Goal: Task Accomplishment & Management: Manage account settings

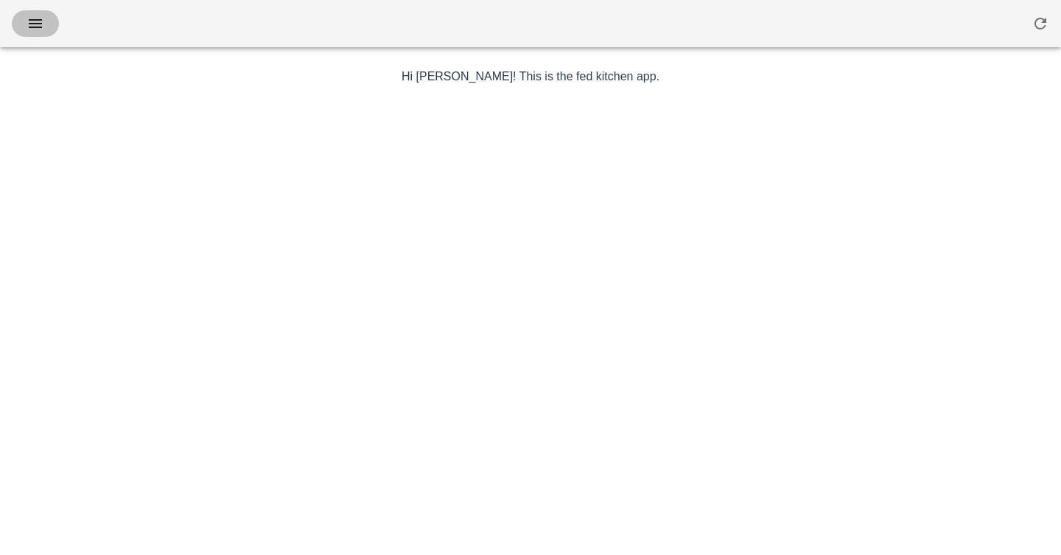
click at [37, 21] on icon "button" at bounding box center [36, 24] width 18 height 18
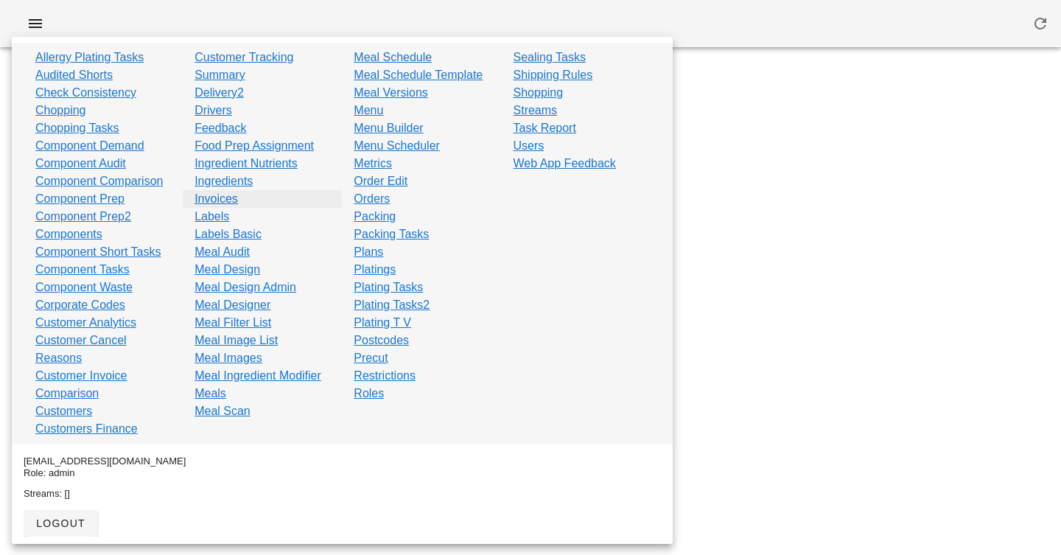
click at [215, 200] on link "Invoices" at bounding box center [215, 199] width 43 height 18
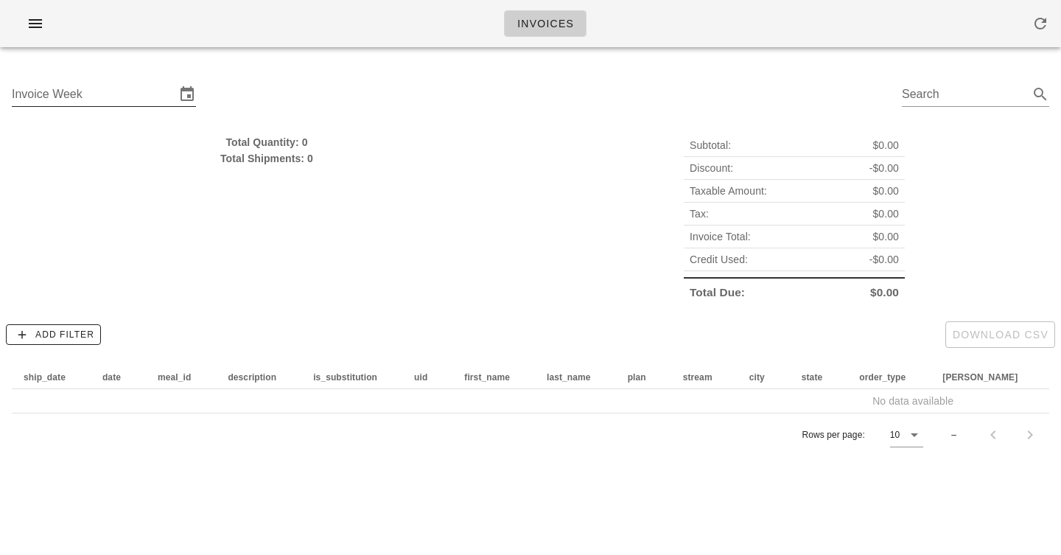
click at [127, 77] on div "Invoice Week" at bounding box center [104, 98] width 184 height 49
click at [129, 88] on input "Invoice Week" at bounding box center [94, 95] width 164 height 24
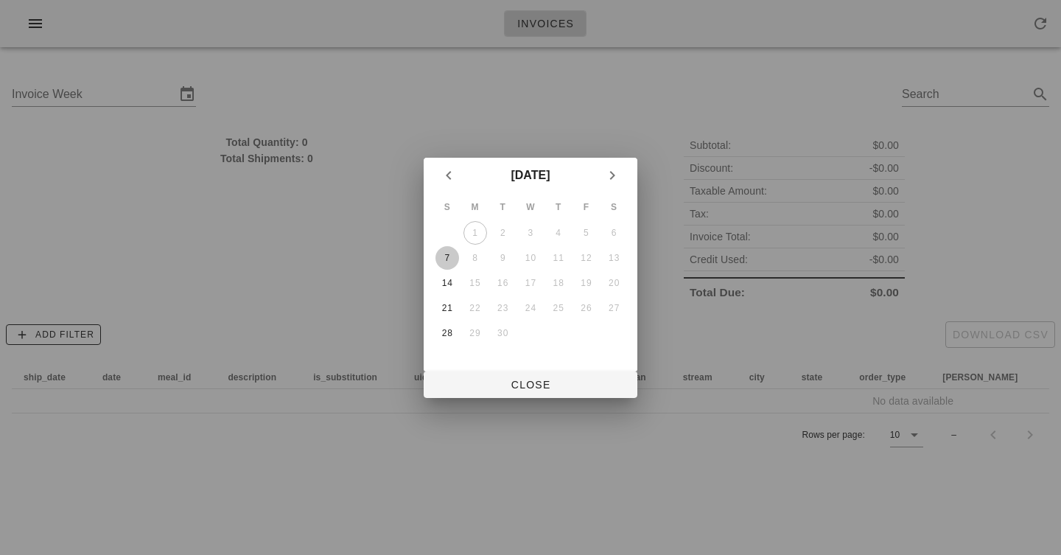
click at [445, 254] on div "7" at bounding box center [447, 258] width 24 height 10
click at [502, 386] on span "Close" at bounding box center [530, 385] width 190 height 12
type input "[DATE]"
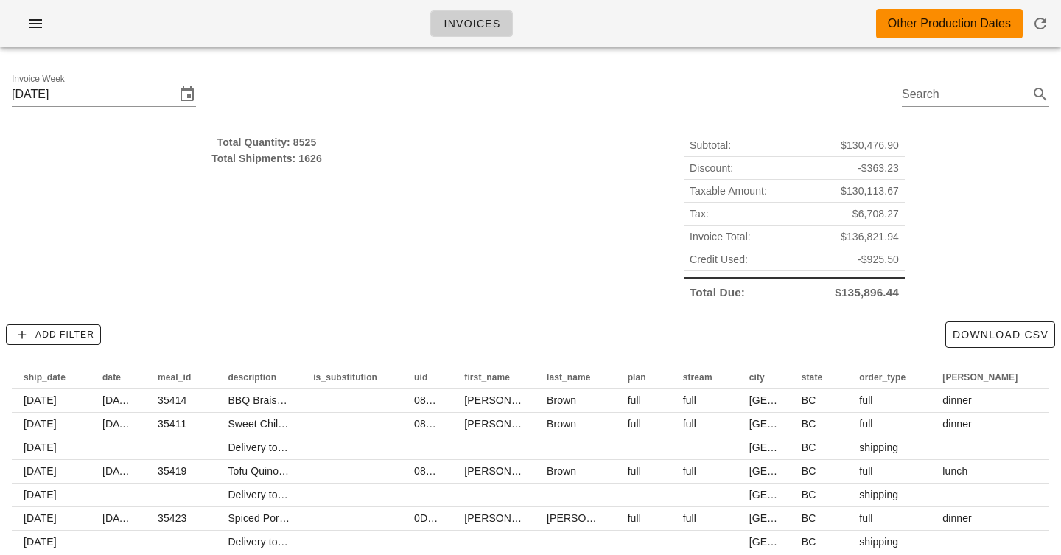
click at [299, 144] on div "Total Quantity: 8525" at bounding box center [267, 142] width 510 height 16
click at [307, 156] on div "Total Shipments: 1626" at bounding box center [267, 158] width 510 height 16
drag, startPoint x: 307, startPoint y: 156, endPoint x: 303, endPoint y: 134, distance: 22.5
click at [303, 134] on div "Total Quantity: 8525 Total Shipments: 1626" at bounding box center [267, 150] width 510 height 32
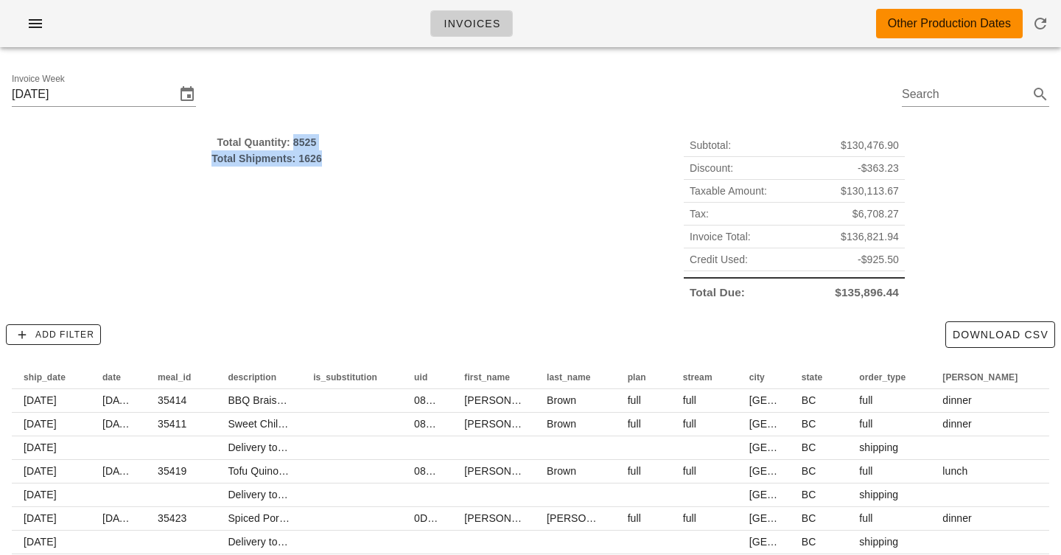
click at [303, 134] on div "Total Quantity: 8525" at bounding box center [267, 142] width 510 height 16
drag, startPoint x: 303, startPoint y: 134, endPoint x: 303, endPoint y: 148, distance: 14.0
click at [303, 148] on div "Total Quantity: 8525" at bounding box center [267, 142] width 510 height 16
click at [303, 154] on div "Total Shipments: 1626" at bounding box center [267, 158] width 510 height 16
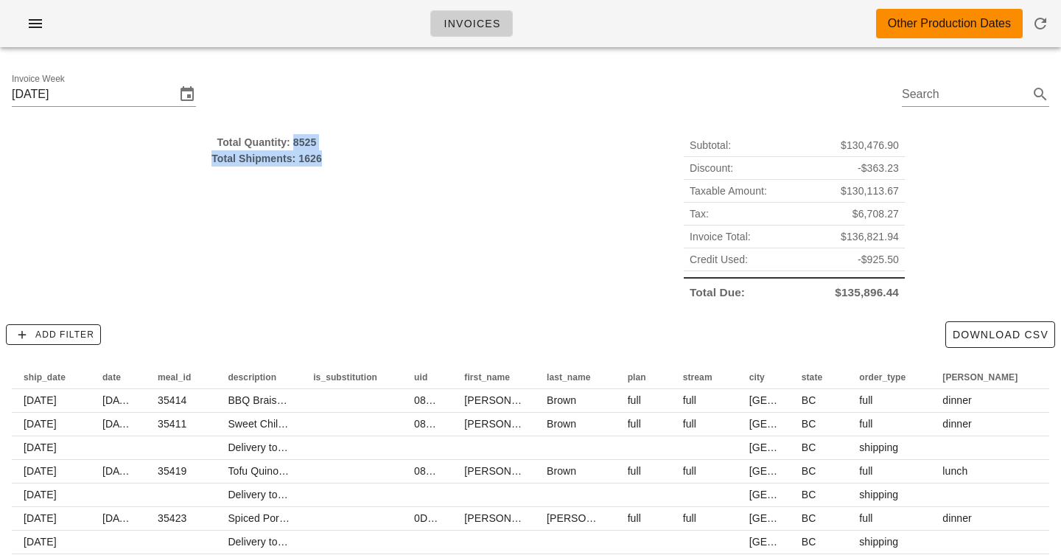
drag, startPoint x: 303, startPoint y: 154, endPoint x: 303, endPoint y: 144, distance: 10.3
click at [303, 144] on div "Total Quantity: 8525 Total Shipments: 1626" at bounding box center [267, 150] width 510 height 32
click at [303, 144] on div "Total Quantity: 8525" at bounding box center [267, 142] width 510 height 16
drag, startPoint x: 303, startPoint y: 144, endPoint x: 309, endPoint y: 159, distance: 16.8
click at [309, 159] on div "Total Quantity: 8525 Total Shipments: 1626" at bounding box center [267, 150] width 510 height 32
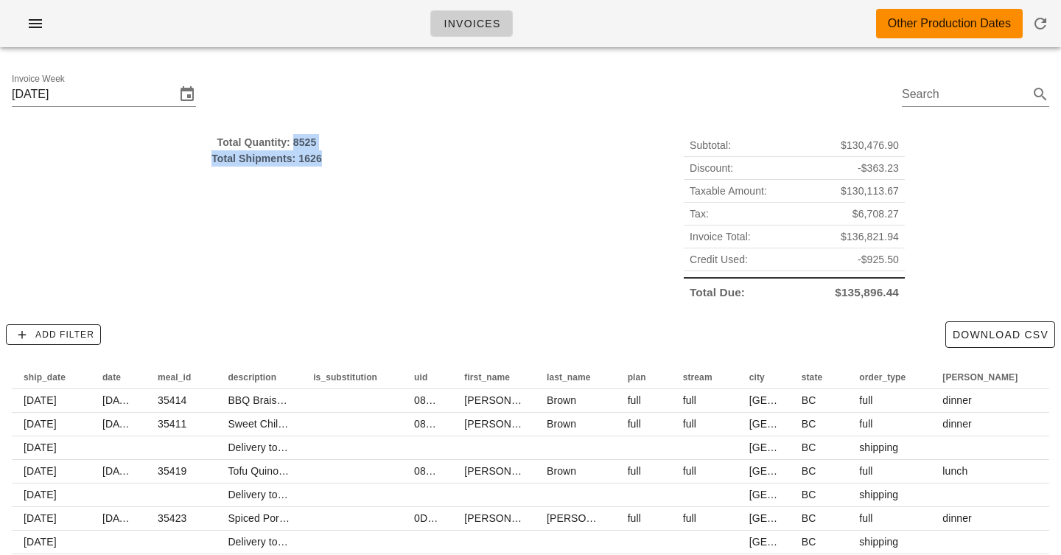
click at [309, 159] on div "Total Shipments: 1626" at bounding box center [267, 158] width 510 height 16
drag, startPoint x: 309, startPoint y: 159, endPoint x: 309, endPoint y: 138, distance: 21.4
click at [309, 138] on div "Total Quantity: 8525 Total Shipments: 1626" at bounding box center [267, 150] width 510 height 32
click at [309, 138] on div "Total Quantity: 8525" at bounding box center [267, 142] width 510 height 16
click at [538, 142] on div "Subtotal: $130,476.90 Discount: -$363.23 Taxable Amount: $130,113.67 Tax: $6,70…" at bounding box center [793, 218] width 527 height 187
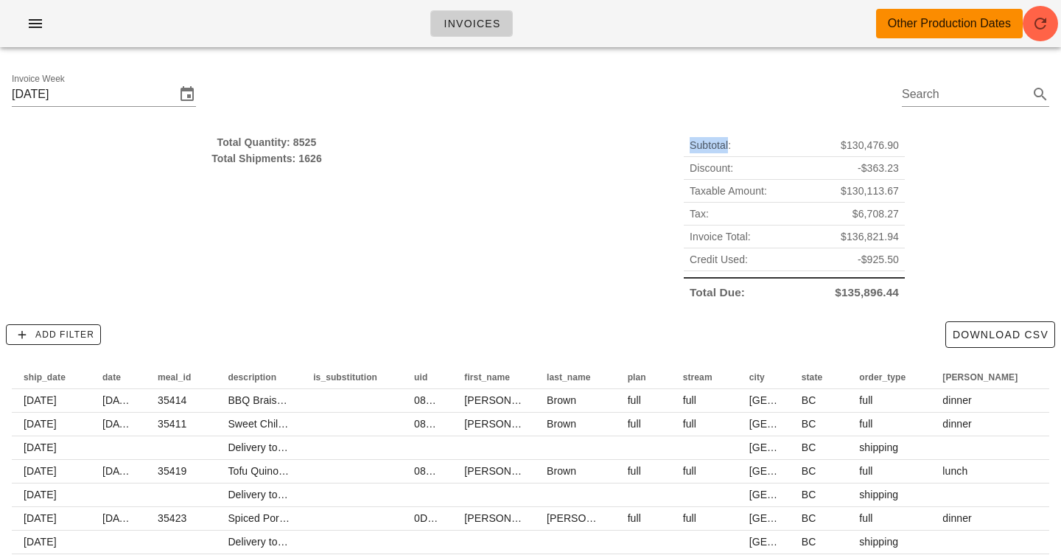
click at [538, 142] on div "Subtotal: $130,476.90 Discount: -$363.23 Taxable Amount: $130,113.67 Tax: $6,70…" at bounding box center [793, 218] width 527 height 187
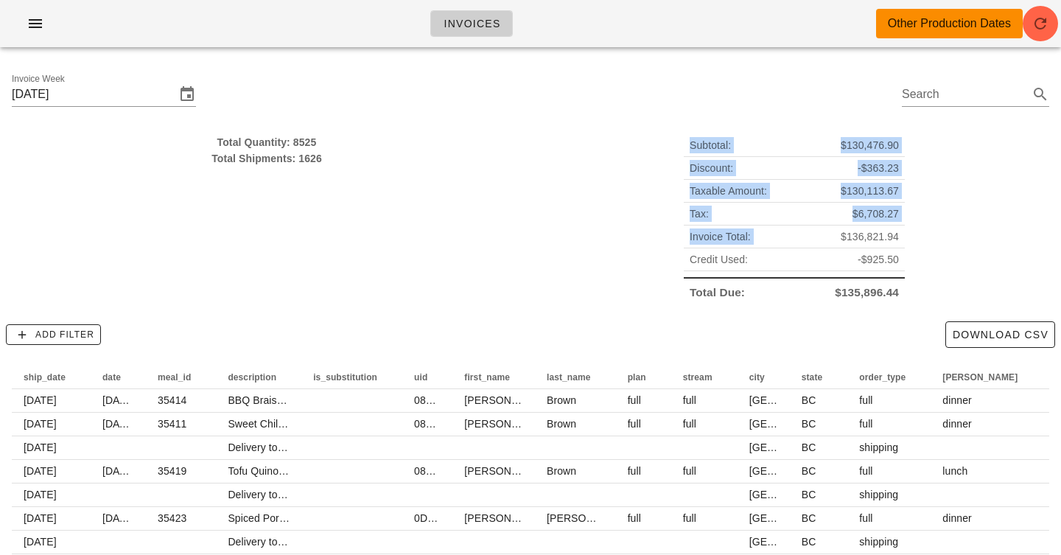
drag, startPoint x: 538, startPoint y: 142, endPoint x: 538, endPoint y: 244, distance: 101.7
click at [538, 244] on div "Subtotal: $130,476.90 Discount: -$363.23 Taxable Amount: $130,113.67 Tax: $6,70…" at bounding box center [793, 218] width 527 height 187
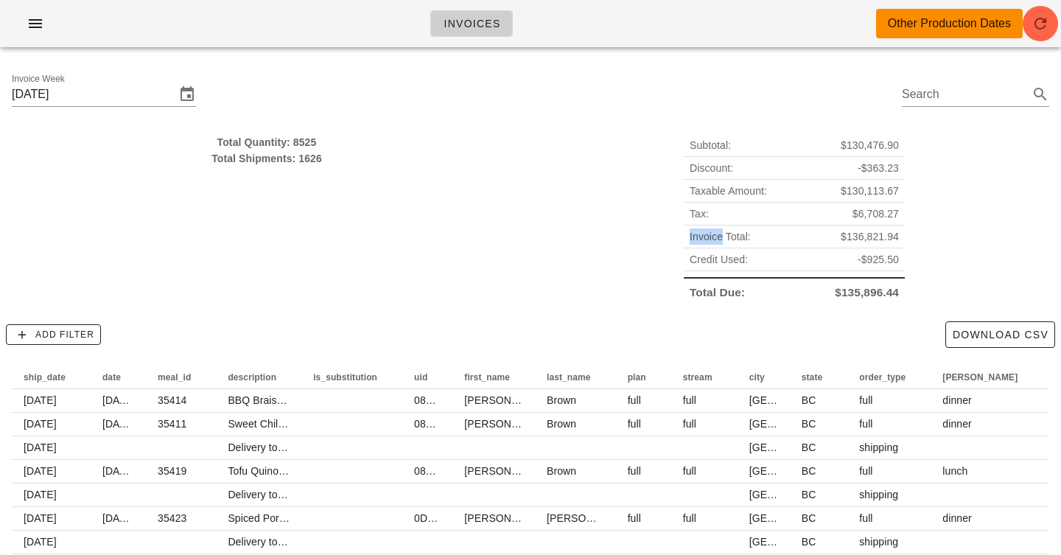
click at [538, 244] on div "Subtotal: $130,476.90 Discount: -$363.23 Taxable Amount: $130,113.67 Tax: $6,70…" at bounding box center [793, 218] width 527 height 187
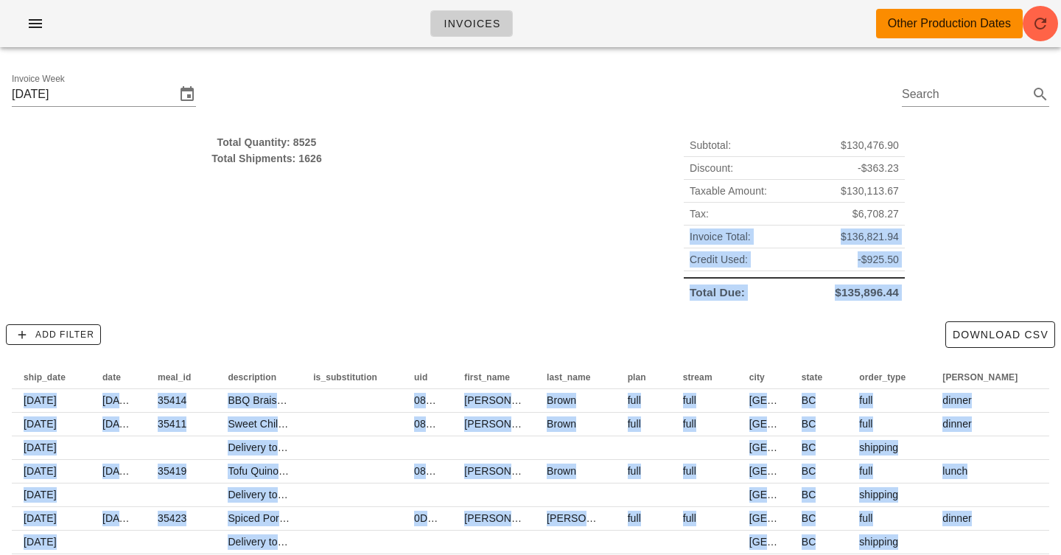
drag, startPoint x: 538, startPoint y: 244, endPoint x: 547, endPoint y: 350, distance: 106.5
click at [550, 352] on div "Invoice Week [DATE] Search Total Quantity: 8525 Total Shipments: 1626 Subtotal:…" at bounding box center [530, 369] width 1061 height 621
click at [774, 330] on div "Add Filter Download CSV" at bounding box center [530, 334] width 1061 height 38
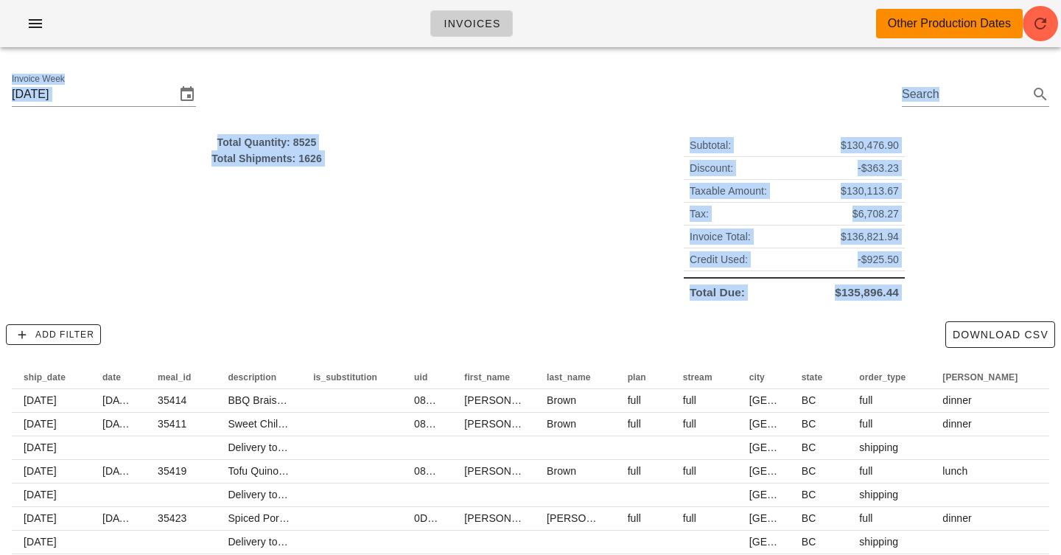
drag, startPoint x: 774, startPoint y: 330, endPoint x: 745, endPoint y: -81, distance: 412.1
click at [745, 0] on html "Invoices Other Production Dates Invoice Week [DATE] Search Total Quantity: 8525…" at bounding box center [530, 340] width 1061 height 680
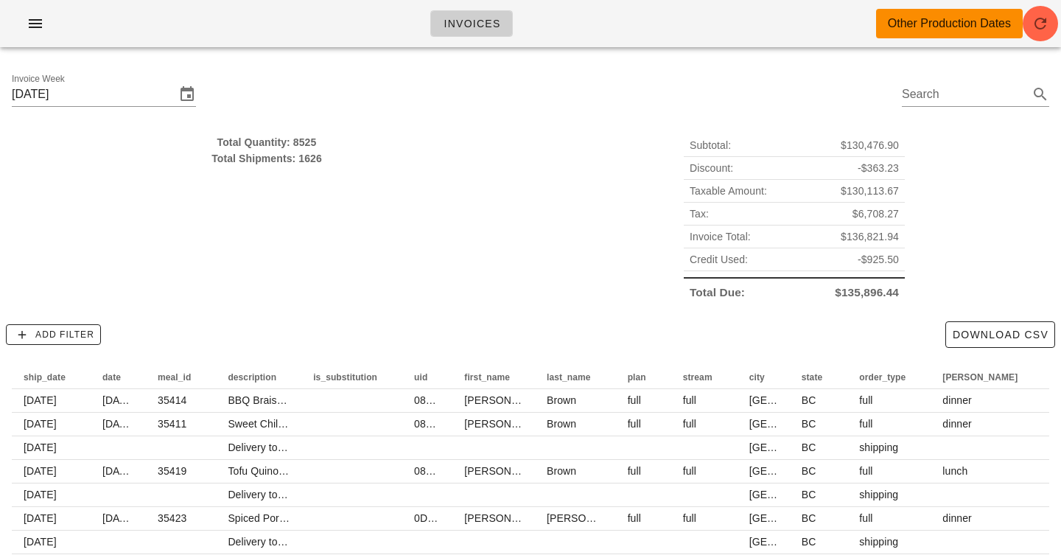
click at [748, 66] on div "Invoice Week [DATE] Search" at bounding box center [530, 96] width 1061 height 75
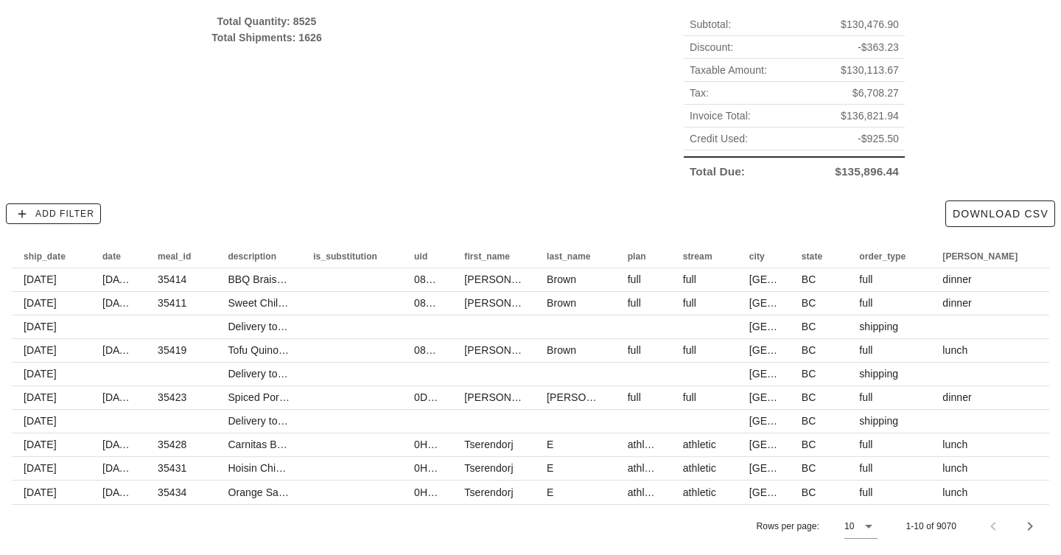
scroll to position [125, 0]
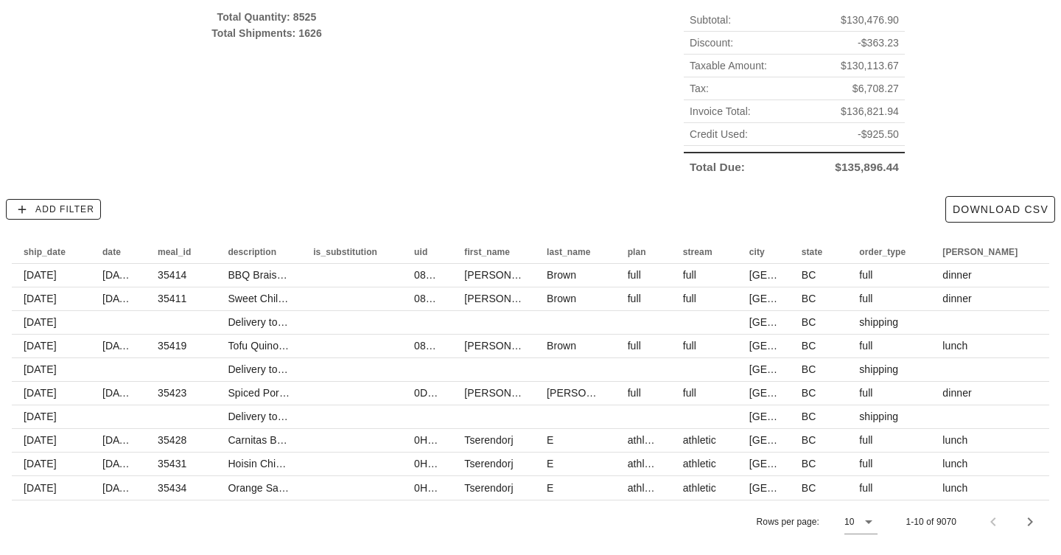
click at [653, 38] on div "Subtotal: $130,476.90 Discount: -$363.23 Taxable Amount: $130,113.67 Tax: $6,70…" at bounding box center [793, 93] width 527 height 187
